Goal: Information Seeking & Learning: Learn about a topic

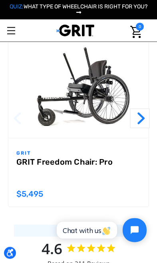
scroll to position [1351, 0]
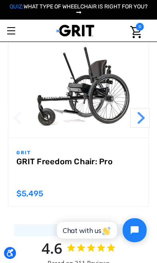
click at [141, 125] on button "Next" at bounding box center [140, 118] width 20 height 20
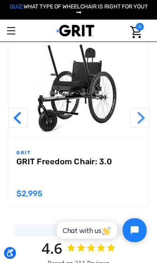
click at [142, 128] on button "Next" at bounding box center [140, 118] width 20 height 20
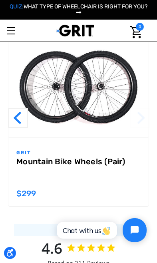
scroll to position [0, 0]
click at [17, 123] on button "Previous" at bounding box center [18, 118] width 20 height 20
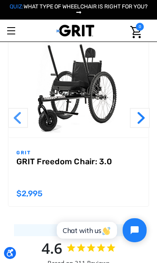
click at [13, 122] on button "Previous" at bounding box center [18, 118] width 20 height 20
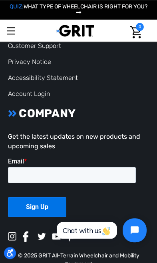
scroll to position [3092, 0]
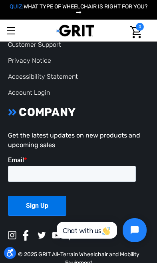
click at [6, 25] on link "Toggle menu" at bounding box center [11, 31] width 22 height 22
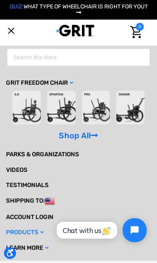
click at [44, 230] on icon at bounding box center [41, 233] width 3 height 6
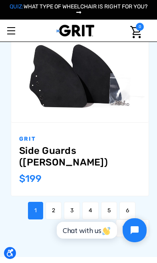
scroll to position [2759, 0]
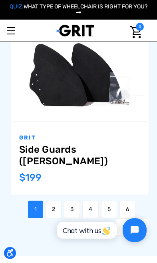
click at [57, 200] on link "2" at bounding box center [54, 209] width 16 height 18
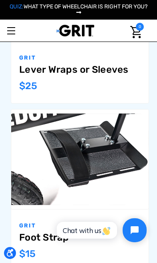
scroll to position [769, 0]
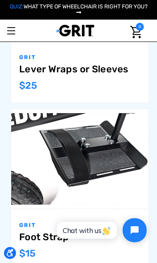
click at [73, 192] on img "Foot Strap,$15.00\a" at bounding box center [79, 159] width 137 height 92
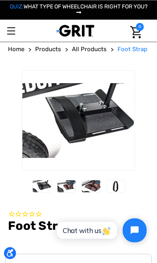
scroll to position [1, 0]
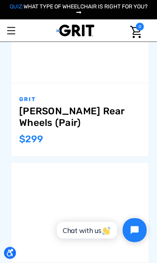
scroll to position [1746, 0]
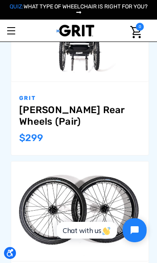
click at [81, 198] on img "Spinergy Wheels (Pair),$1,200.00\a" at bounding box center [79, 211] width 137 height 92
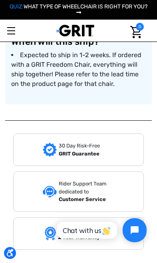
scroll to position [661, 0]
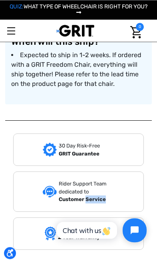
click at [118, 126] on div "30 Day Risk-Free GRIT Guarantee Rider Support Team dedicated to Customer Servic…" at bounding box center [78, 187] width 147 height 135
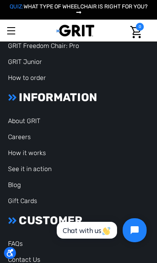
scroll to position [1593, 0]
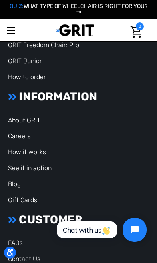
click at [78, 196] on li "Gift Cards" at bounding box center [78, 201] width 141 height 10
click at [85, 180] on li "Blog" at bounding box center [78, 185] width 141 height 10
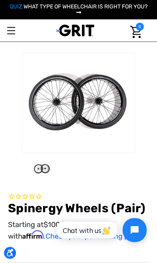
scroll to position [0, 0]
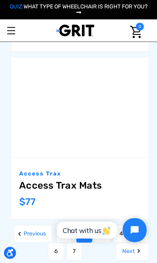
scroll to position [2724, 0]
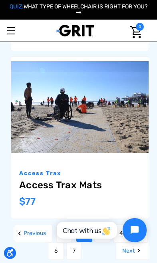
click at [107, 224] on link "3" at bounding box center [103, 233] width 16 height 18
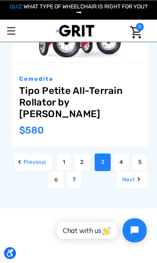
scroll to position [2946, 0]
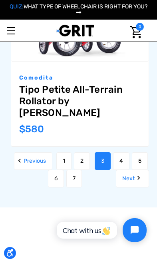
click at [120, 152] on link "4" at bounding box center [121, 161] width 16 height 18
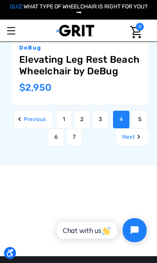
scroll to position [2964, 0]
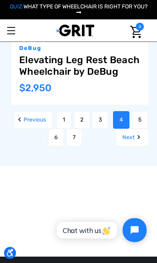
click at [143, 111] on link "5" at bounding box center [140, 120] width 16 height 18
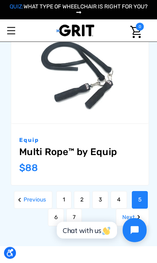
scroll to position [2919, 0]
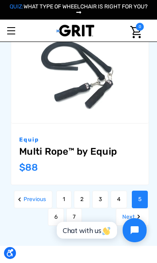
click at [56, 208] on link "6" at bounding box center [56, 217] width 16 height 18
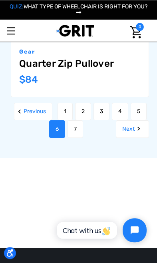
scroll to position [2949, 0]
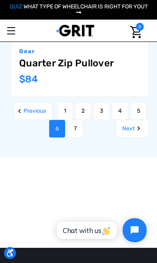
click at [75, 120] on link "7" at bounding box center [75, 129] width 16 height 18
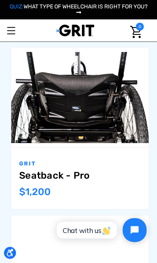
scroll to position [1849, 0]
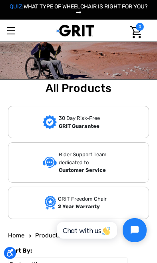
scroll to position [2946, 0]
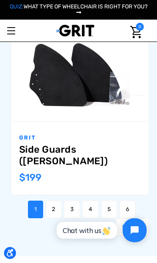
scroll to position [6, 0]
